Goal: Task Accomplishment & Management: Manage account settings

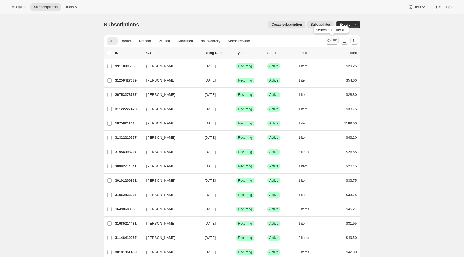
click at [329, 41] on icon "Search and filter results" at bounding box center [328, 40] width 5 height 5
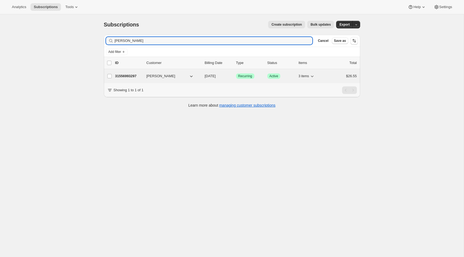
type input "becky"
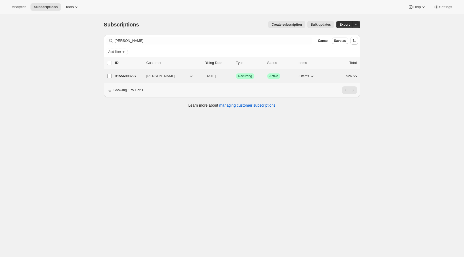
click at [146, 76] on span "[PERSON_NAME]" at bounding box center [160, 75] width 29 height 5
click at [156, 76] on span "[PERSON_NAME]" at bounding box center [160, 75] width 29 height 5
click at [123, 75] on p "31556993297" at bounding box center [128, 75] width 27 height 5
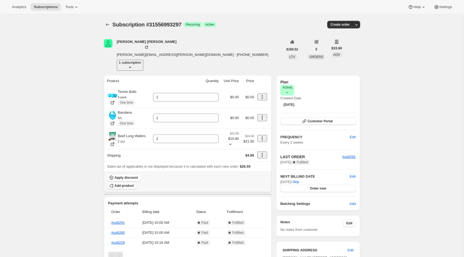
click at [113, 184] on icon "button" at bounding box center [111, 186] width 4 height 4
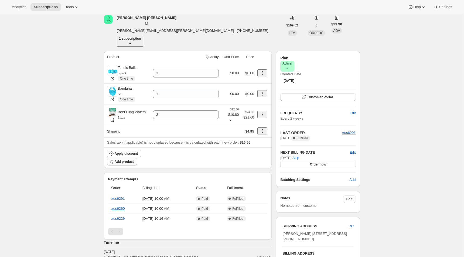
scroll to position [22, 0]
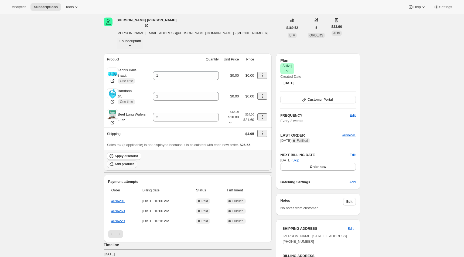
click at [134, 162] on span "Add product" at bounding box center [124, 164] width 19 height 4
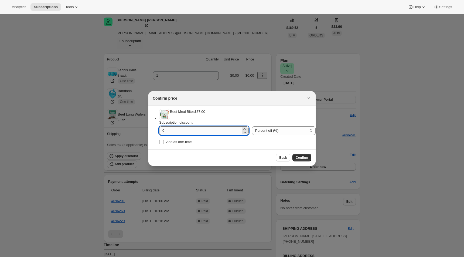
click at [196, 133] on input "0" at bounding box center [199, 130] width 81 height 9
type input "10"
click at [213, 146] on li "Beef Meal Bites $37.00 $33.30 Subscription discount 10 Percent off (%) Amount o…" at bounding box center [237, 127] width 156 height 37
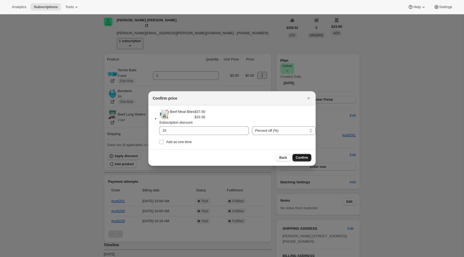
click at [306, 160] on span "Confirm" at bounding box center [301, 157] width 12 height 4
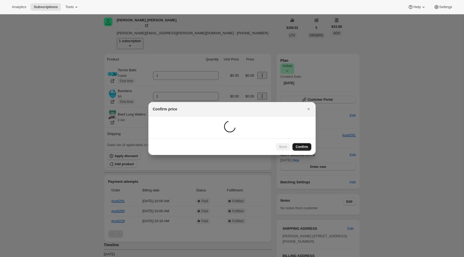
scroll to position [14, 0]
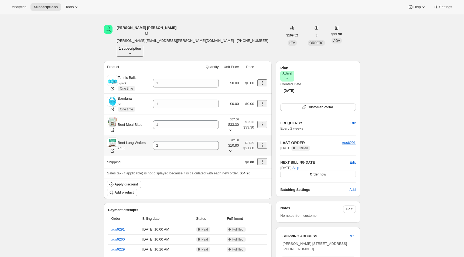
click at [259, 142] on icon "Product actions" at bounding box center [261, 144] width 5 height 5
click at [134, 190] on span "Add product" at bounding box center [124, 192] width 19 height 4
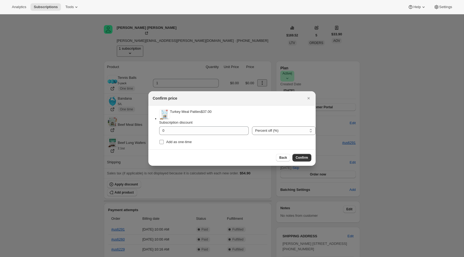
click at [183, 146] on label "Add as one-time" at bounding box center [175, 142] width 33 height 8
click at [164, 144] on input "Add as one-time" at bounding box center [161, 142] width 4 height 4
checkbox input "true"
click at [259, 132] on select "Percent off (%) Amount off ($)" at bounding box center [284, 130] width 64 height 9
click at [252, 128] on select "Percent off (%) Amount off ($)" at bounding box center [284, 130] width 64 height 9
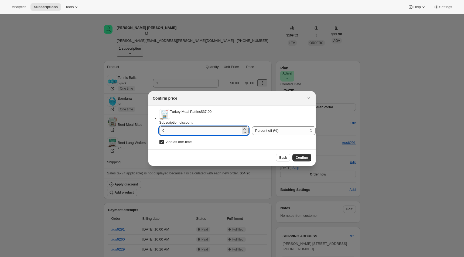
click at [193, 134] on input "0" at bounding box center [199, 130] width 81 height 9
type input "40"
click at [304, 161] on button "Confirm" at bounding box center [301, 158] width 19 height 8
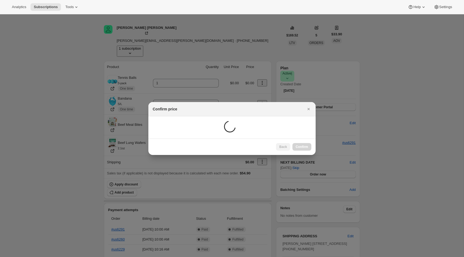
scroll to position [14, 0]
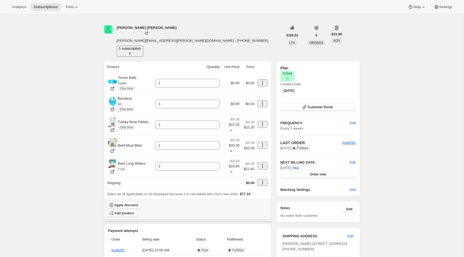
click at [138, 203] on span "Apply discount" at bounding box center [126, 205] width 23 height 4
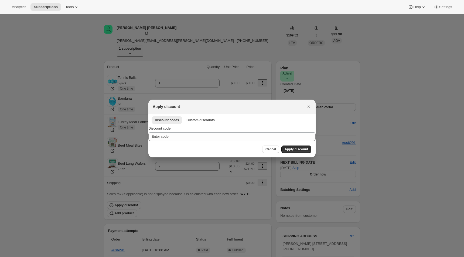
click at [280, 153] on div "Cancel Apply discount" at bounding box center [286, 149] width 49 height 8
click at [274, 151] on span "Cancel" at bounding box center [270, 149] width 11 height 4
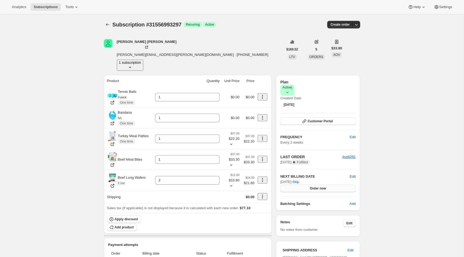
click at [317, 184] on button "Order now" at bounding box center [317, 188] width 75 height 8
click at [376, 158] on div "Subscription #31556993297. This page is ready Subscription #31556993297 Success…" at bounding box center [231, 226] width 463 height 424
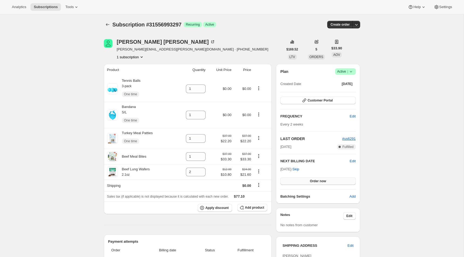
click at [324, 181] on span "Order now" at bounding box center [318, 181] width 16 height 4
click at [324, 181] on span "Click to confirm" at bounding box center [317, 181] width 25 height 4
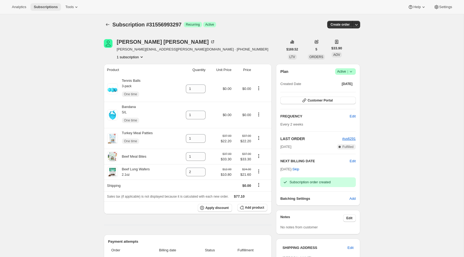
click at [42, 9] on button "Subscriptions" at bounding box center [45, 7] width 30 height 8
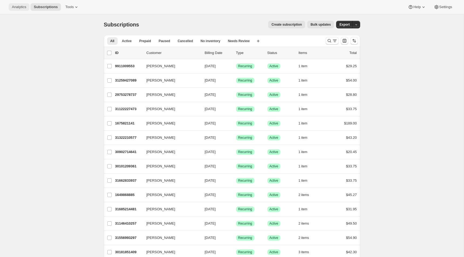
click at [14, 7] on span "Analytics" at bounding box center [19, 7] width 14 height 4
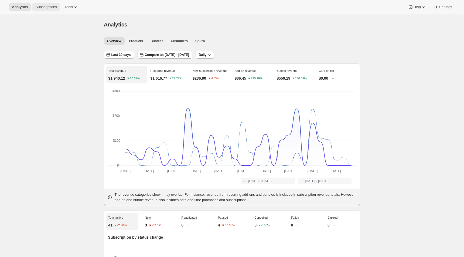
click at [39, 8] on span "Subscriptions" at bounding box center [46, 7] width 22 height 4
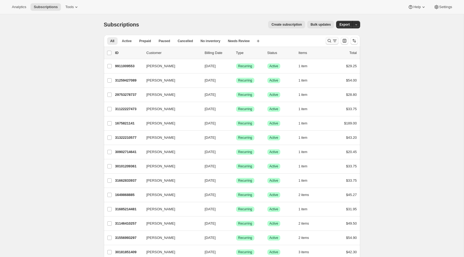
click at [329, 41] on icon "Search and filter results" at bounding box center [328, 40] width 5 height 5
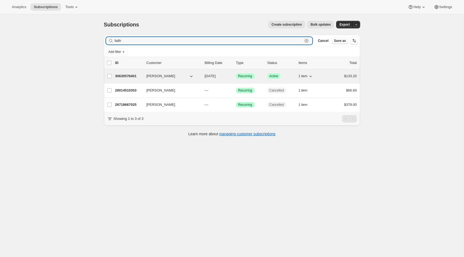
type input "faith"
click at [126, 78] on p "30630576401" at bounding box center [128, 75] width 27 height 5
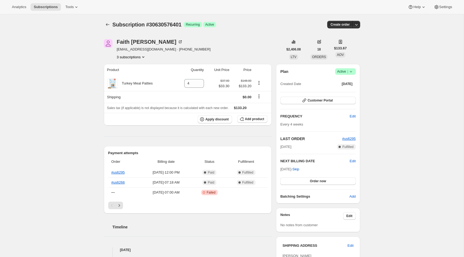
click at [355, 25] on icon "button" at bounding box center [355, 24] width 5 height 5
click at [318, 46] on span "Create custom one-time order" at bounding box center [333, 45] width 47 height 4
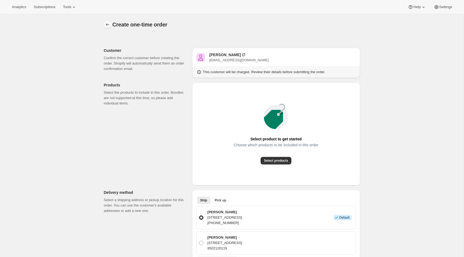
click at [108, 23] on icon "button" at bounding box center [107, 24] width 5 height 5
